Goal: Transaction & Acquisition: Purchase product/service

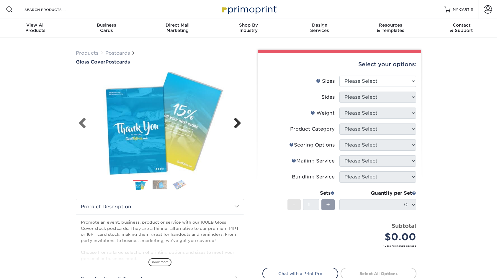
click at [236, 124] on link "Next" at bounding box center [235, 123] width 12 height 12
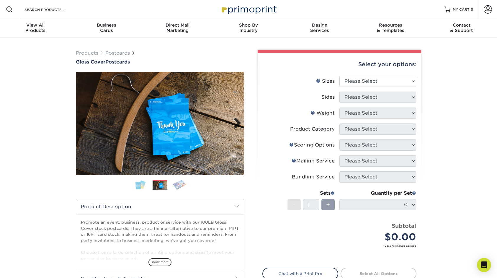
click at [236, 124] on link "Next" at bounding box center [235, 123] width 12 height 12
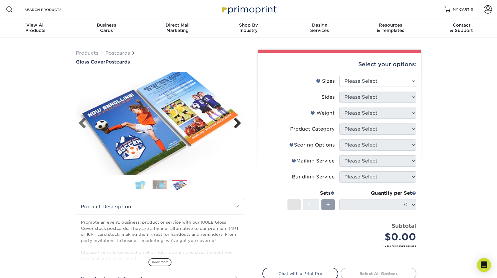
click at [236, 124] on link "Next" at bounding box center [235, 123] width 12 height 12
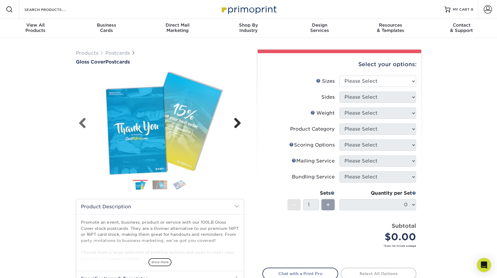
click at [236, 124] on link "Next" at bounding box center [235, 123] width 12 height 12
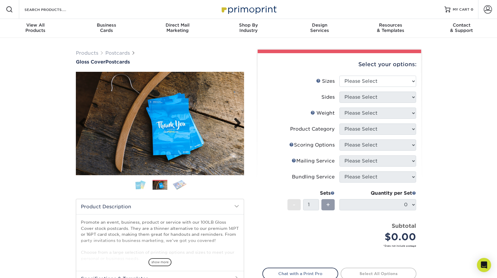
click at [236, 124] on link "Next" at bounding box center [235, 123] width 12 height 12
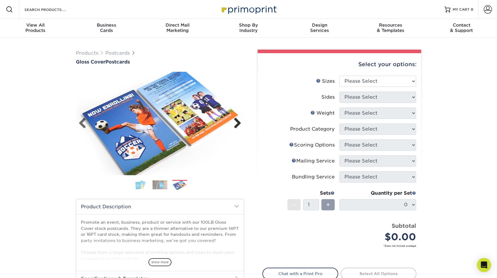
click at [236, 124] on link "Next" at bounding box center [235, 123] width 12 height 12
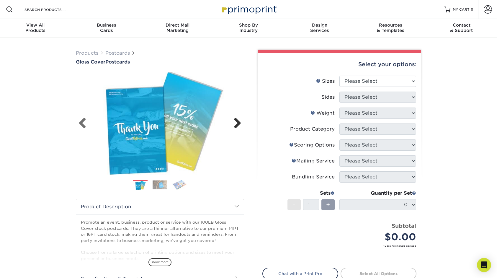
click at [236, 124] on link "Next" at bounding box center [235, 123] width 12 height 12
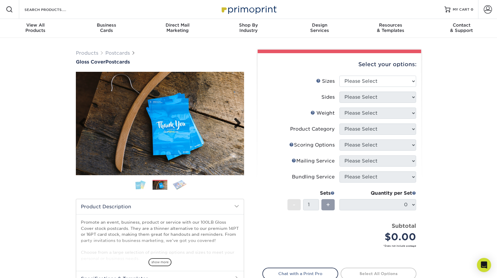
click at [236, 124] on link "Next" at bounding box center [235, 123] width 12 height 12
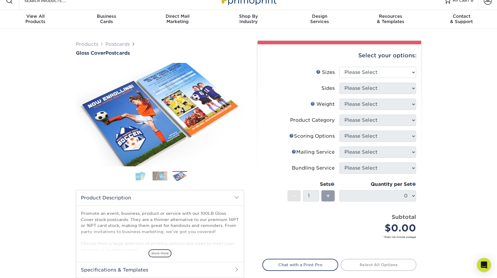
scroll to position [9, 0]
click at [167, 250] on span "show more" at bounding box center [159, 253] width 23 height 8
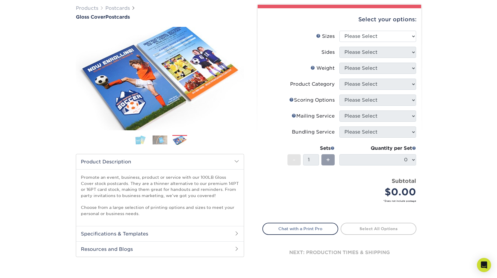
scroll to position [54, 0]
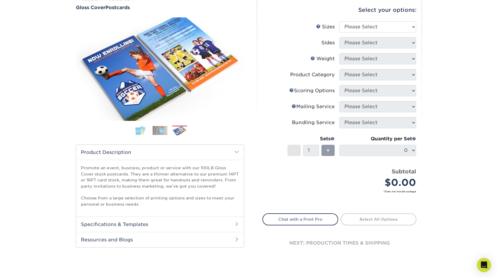
click at [440, 193] on div "Products Postcards Gloss Cover Postcards $" at bounding box center [248, 132] width 497 height 298
drag, startPoint x: 154, startPoint y: 174, endPoint x: 223, endPoint y: 182, distance: 69.8
click at [223, 182] on p "Promote an event, business, product or service with our 100LB Gloss Cover stock…" at bounding box center [160, 186] width 158 height 42
copy p "thinner alternative to our premium 14PT or 16PT card stock, making them great f…"
click at [372, 187] on div "$0.00" at bounding box center [380, 182] width 72 height 14
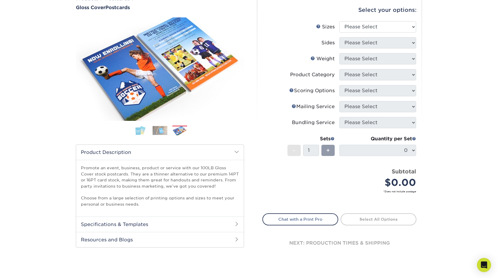
click at [94, 254] on div "Previous" at bounding box center [160, 148] width 168 height 263
